Goal: Task Accomplishment & Management: Use online tool/utility

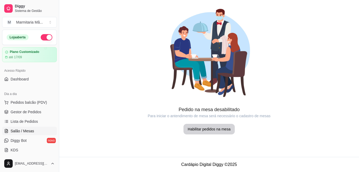
click at [37, 117] on link "Lista de Pedidos" at bounding box center [29, 121] width 55 height 8
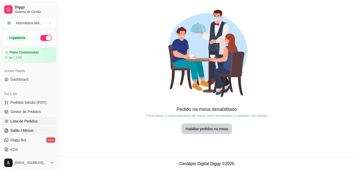
scroll to position [53, 0]
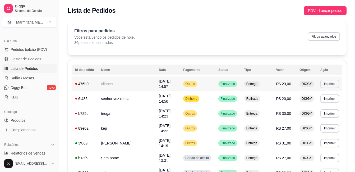
click at [323, 80] on button "Imprimir" at bounding box center [329, 83] width 19 height 8
click at [315, 100] on button "IMPRESSORA" at bounding box center [319, 101] width 38 height 8
click at [332, 81] on button "Imprimir" at bounding box center [329, 83] width 18 height 8
click at [318, 103] on button "IMPRESSORA" at bounding box center [319, 101] width 38 height 8
click at [326, 81] on button "Imprimir" at bounding box center [329, 83] width 19 height 8
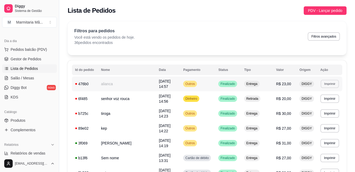
click at [326, 81] on button "Imprimir" at bounding box center [329, 83] width 18 height 8
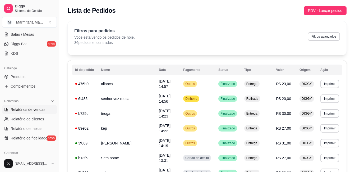
scroll to position [106, 0]
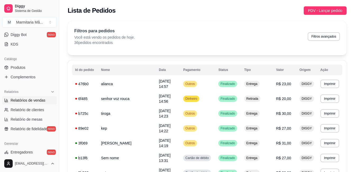
click at [27, 101] on span "Relatórios de vendas" at bounding box center [28, 99] width 35 height 5
select select "ALL"
select select "0"
